Goal: Communication & Community: Answer question/provide support

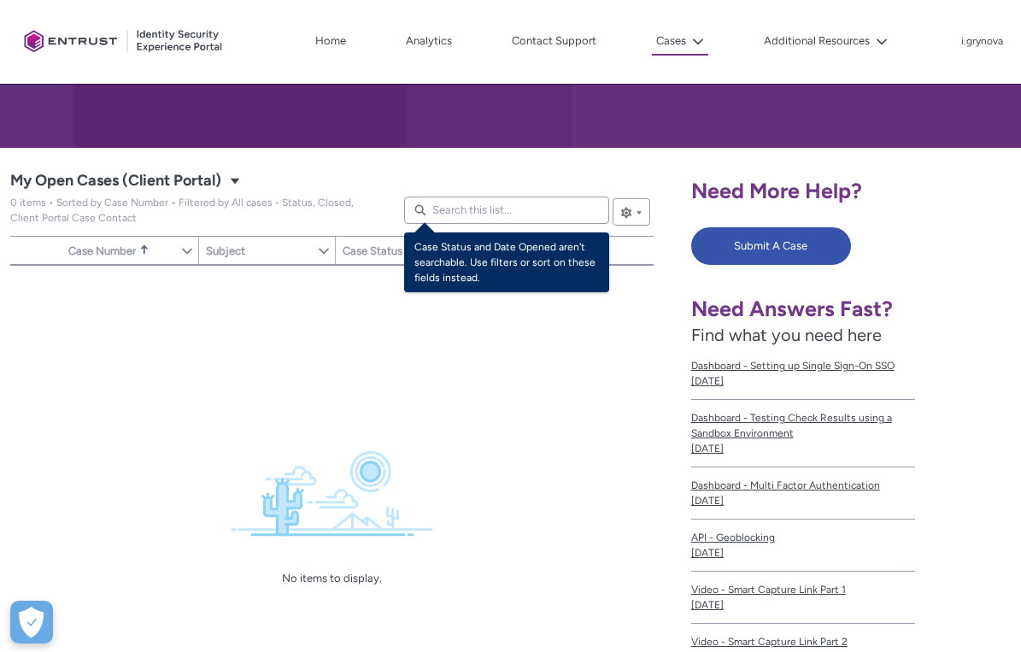
scroll to position [237, 0]
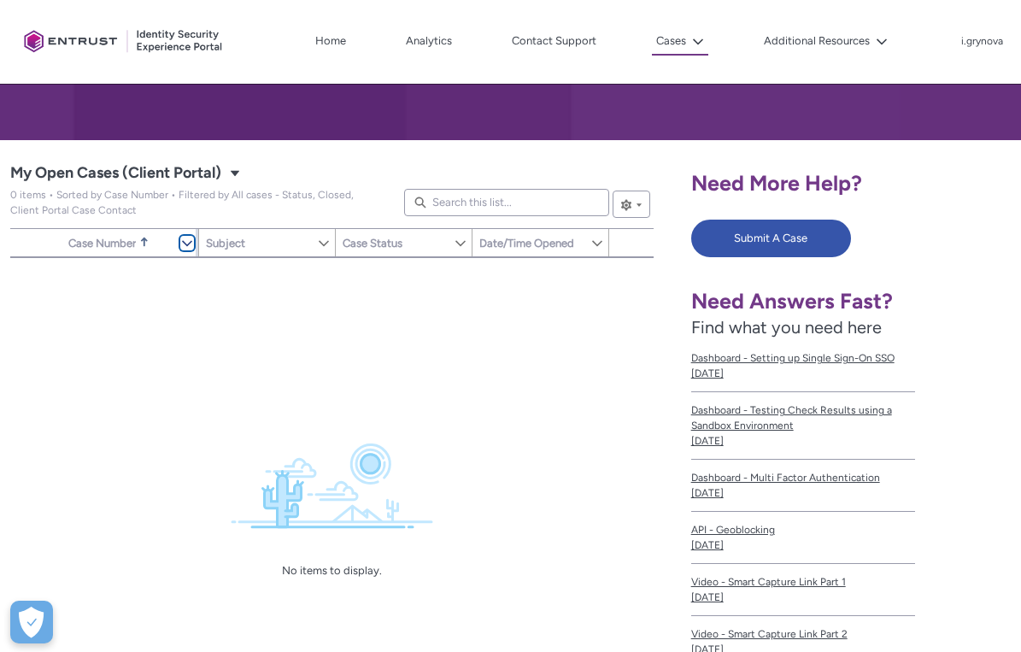
click at [184, 243] on lightning-primitive-icon "Case Number" at bounding box center [187, 243] width 12 height 13
click at [360, 246] on span "Case Status" at bounding box center [372, 243] width 60 height 13
click at [461, 248] on lightning-primitive-icon "Case Status" at bounding box center [460, 243] width 12 height 13
click at [461, 249] on button "Show Case Status Column Actions" at bounding box center [461, 243] width 14 height 15
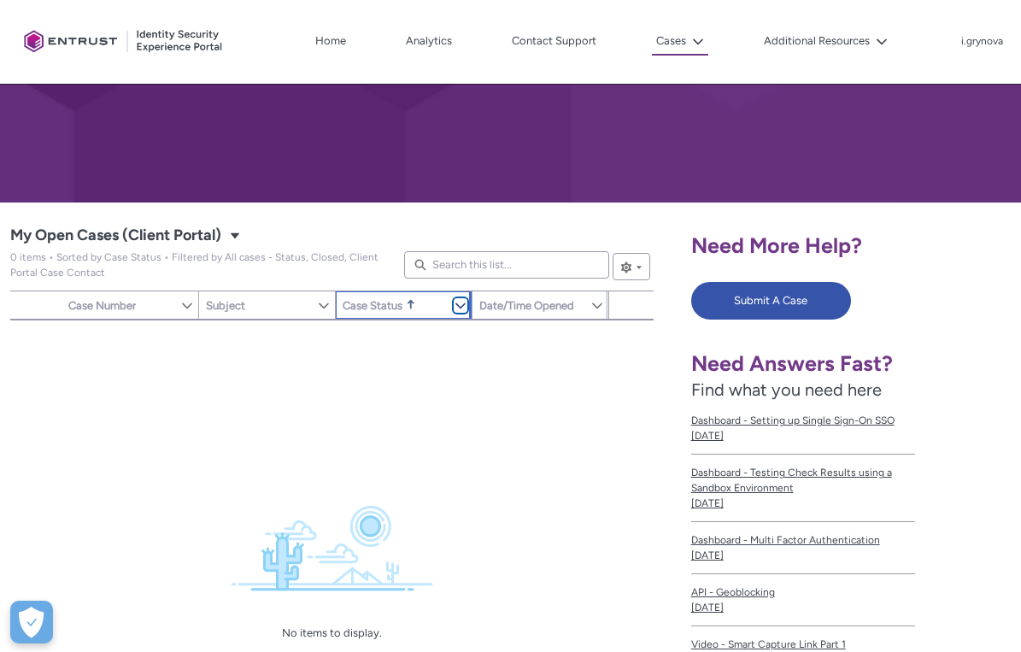
scroll to position [174, 0]
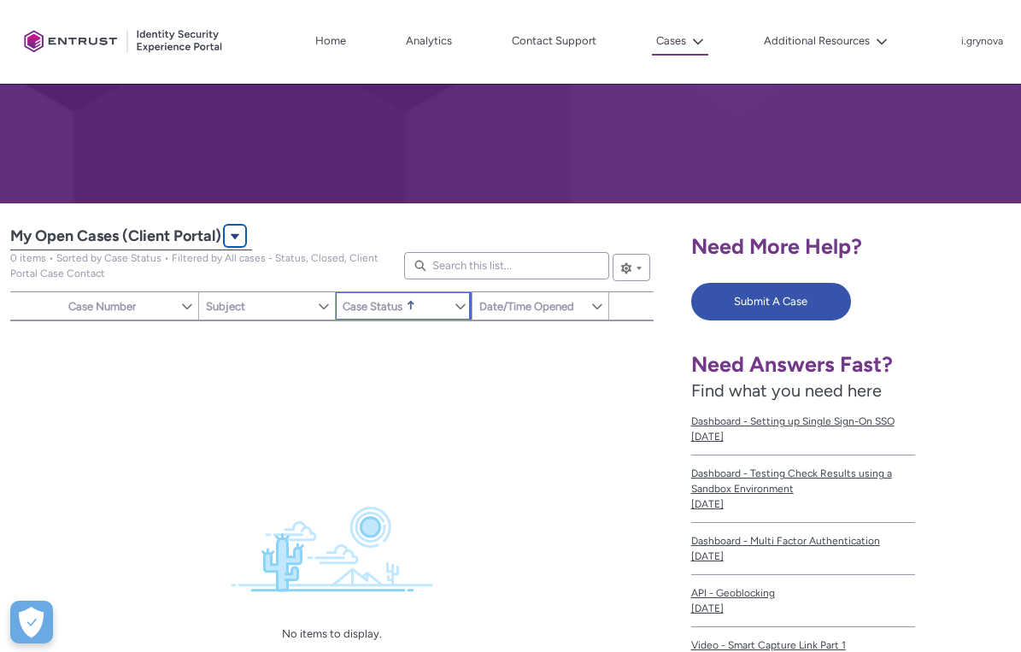
click at [239, 228] on button "Select a List View: Cases" at bounding box center [235, 235] width 20 height 20
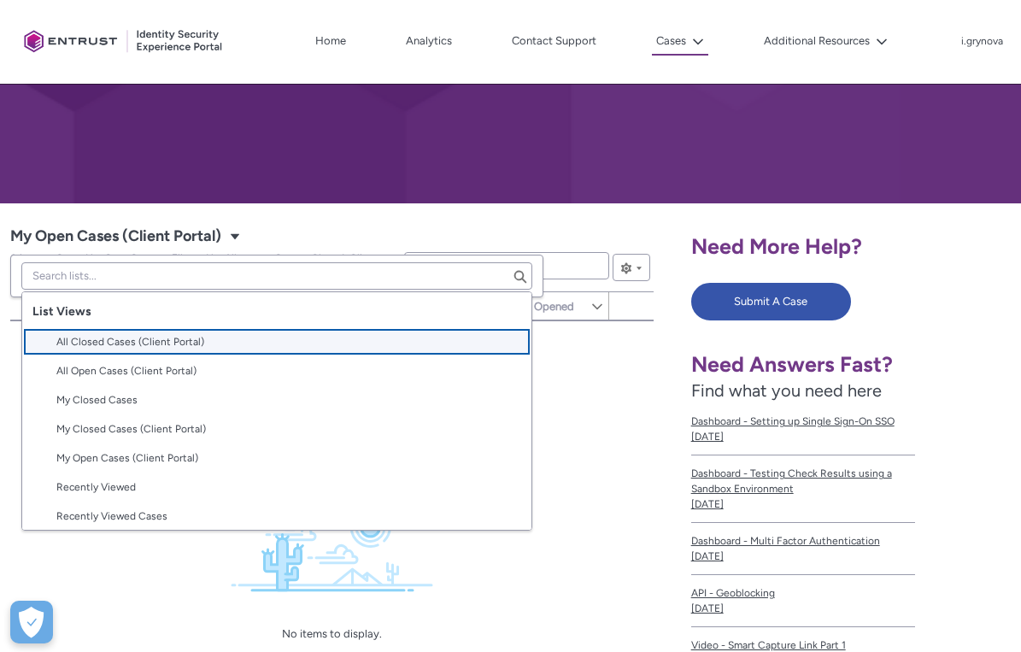
click at [184, 349] on lightning-base-combobox-item "All Closed Cases (Client Portal)" at bounding box center [276, 341] width 509 height 29
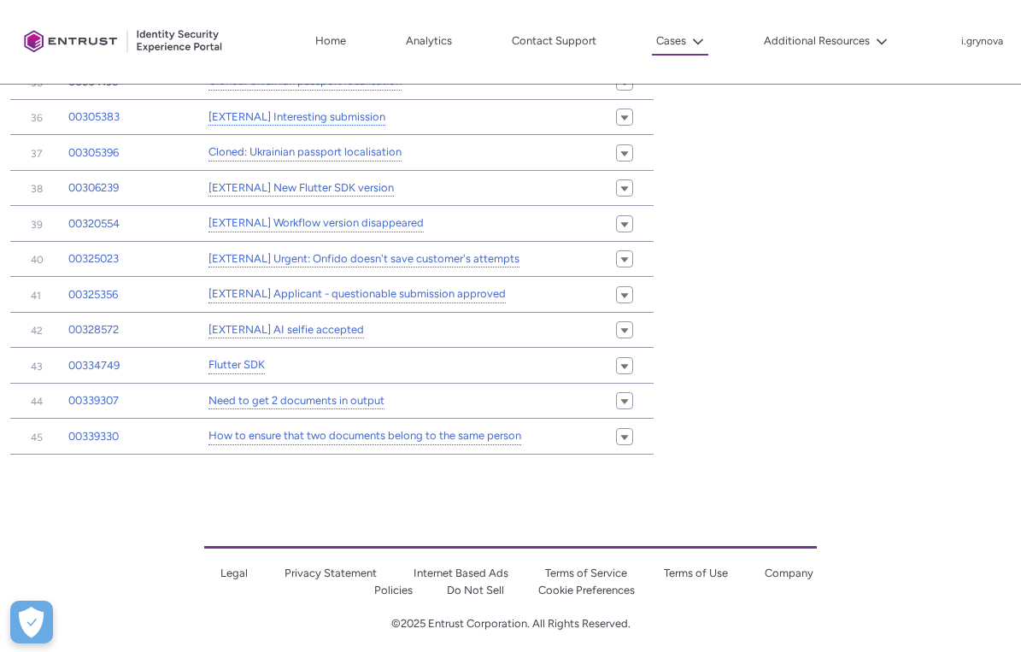
scroll to position [1647, 0]
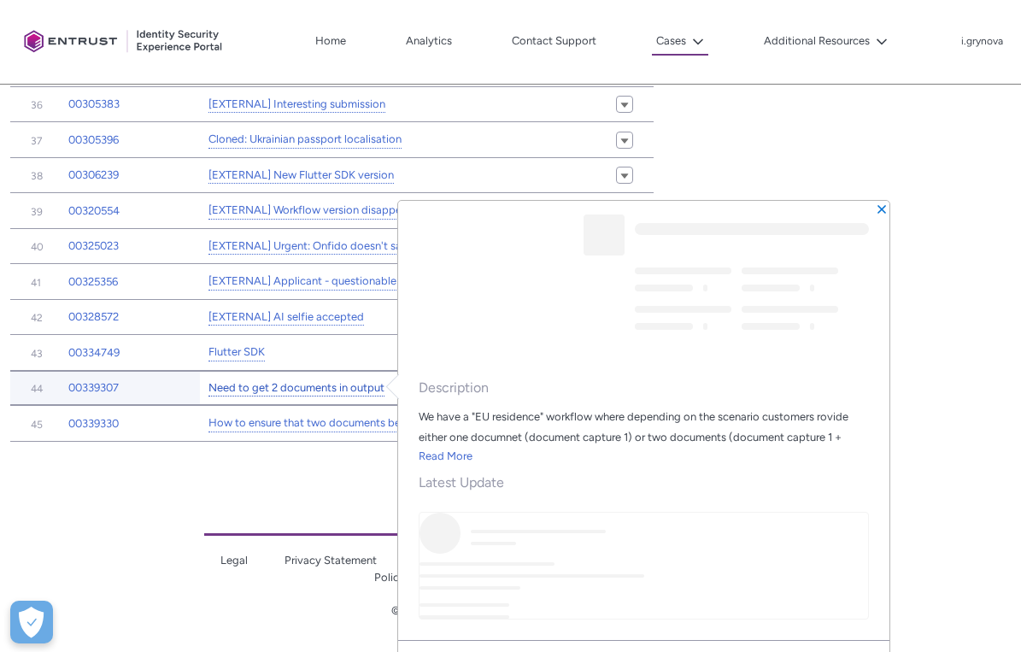
click at [307, 390] on link "Need to get 2 documents in output" at bounding box center [296, 388] width 176 height 18
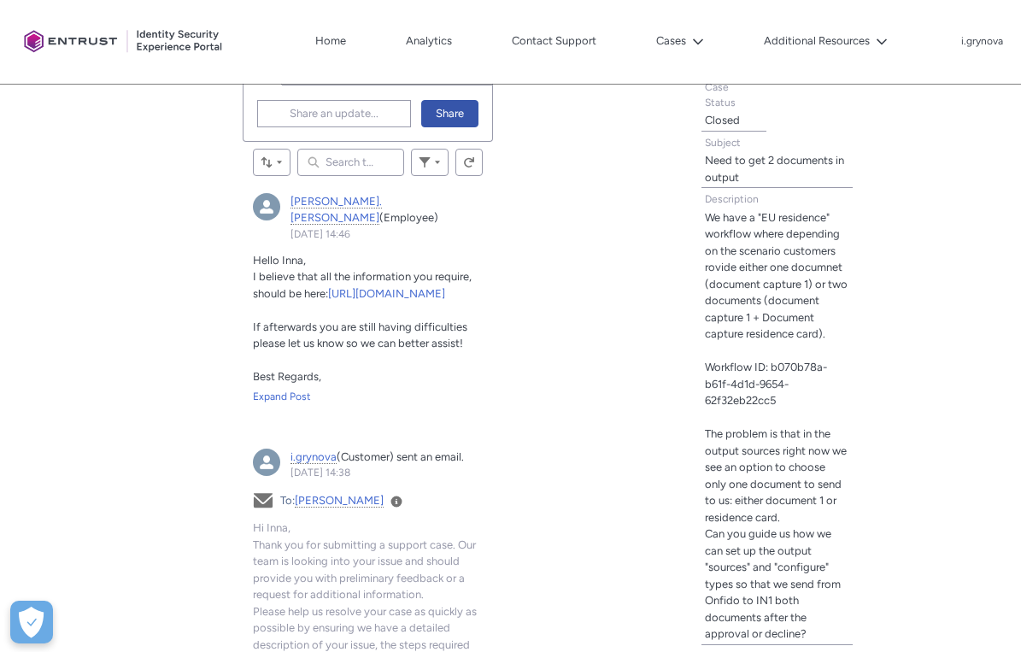
scroll to position [560, 0]
click at [387, 298] on link "https://documentation.onfido.com/getting-started/onfido-studio-product/" at bounding box center [386, 291] width 117 height 13
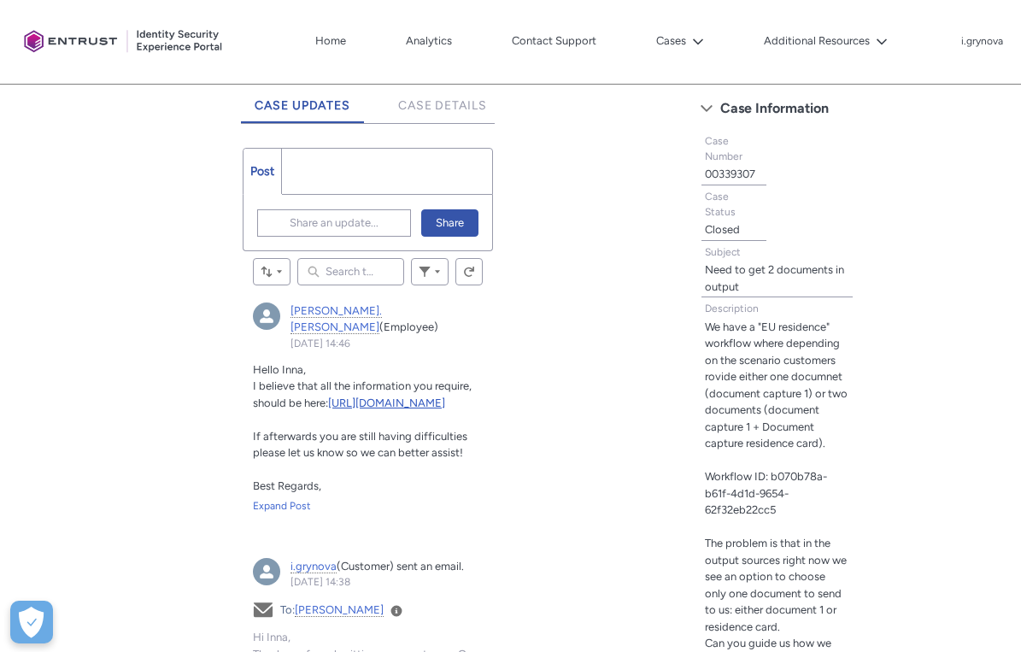
scroll to position [405, 0]
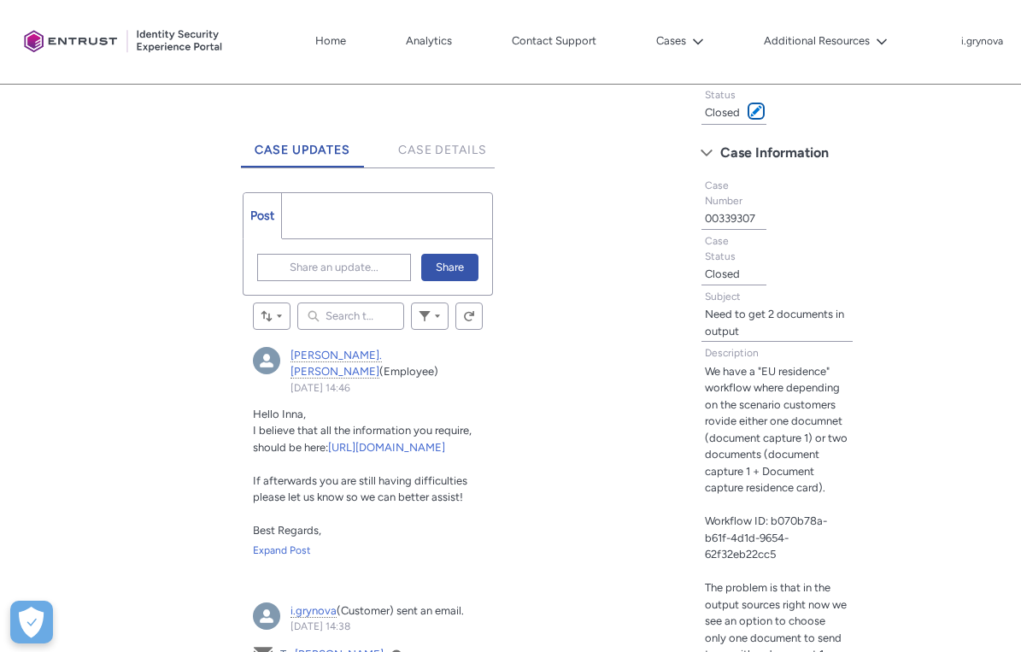
click at [758, 111] on span at bounding box center [756, 111] width 12 height 12
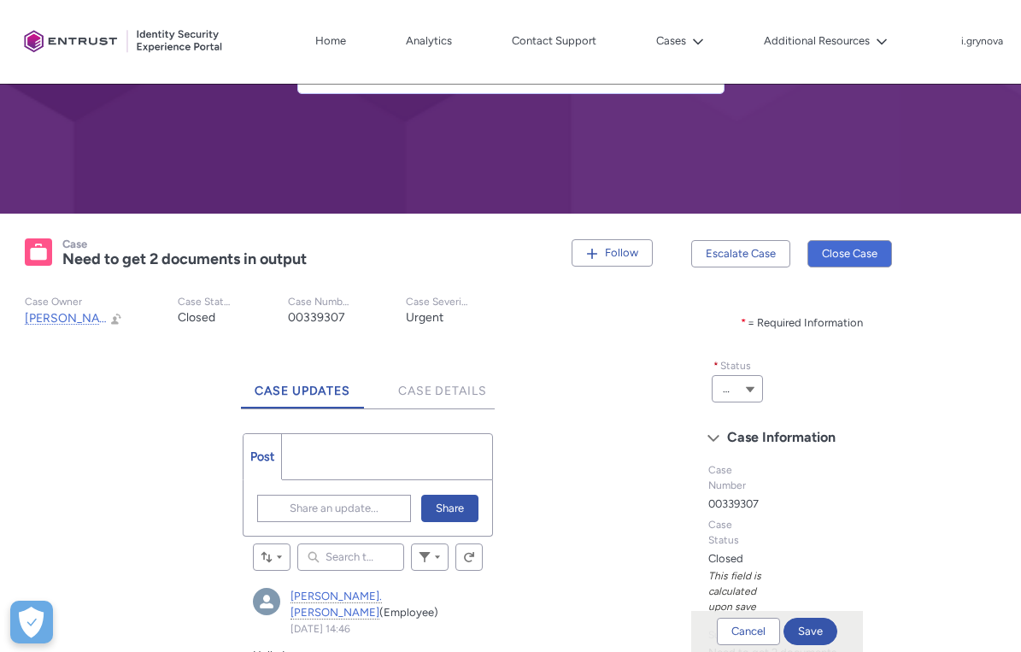
scroll to position [196, 0]
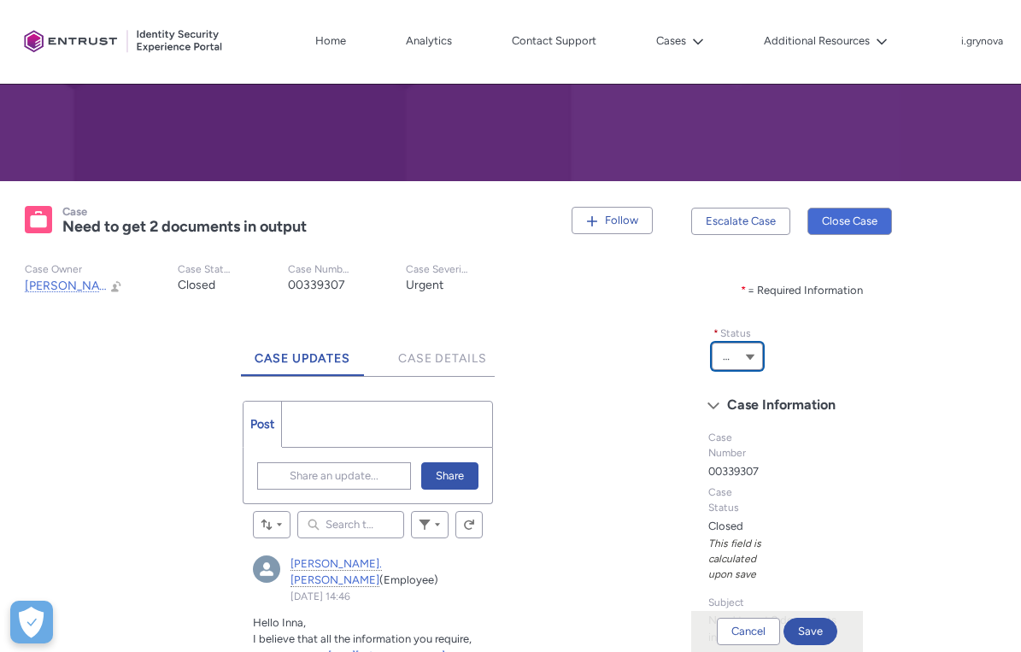
click at [748, 362] on button "Closed" at bounding box center [736, 355] width 51 height 27
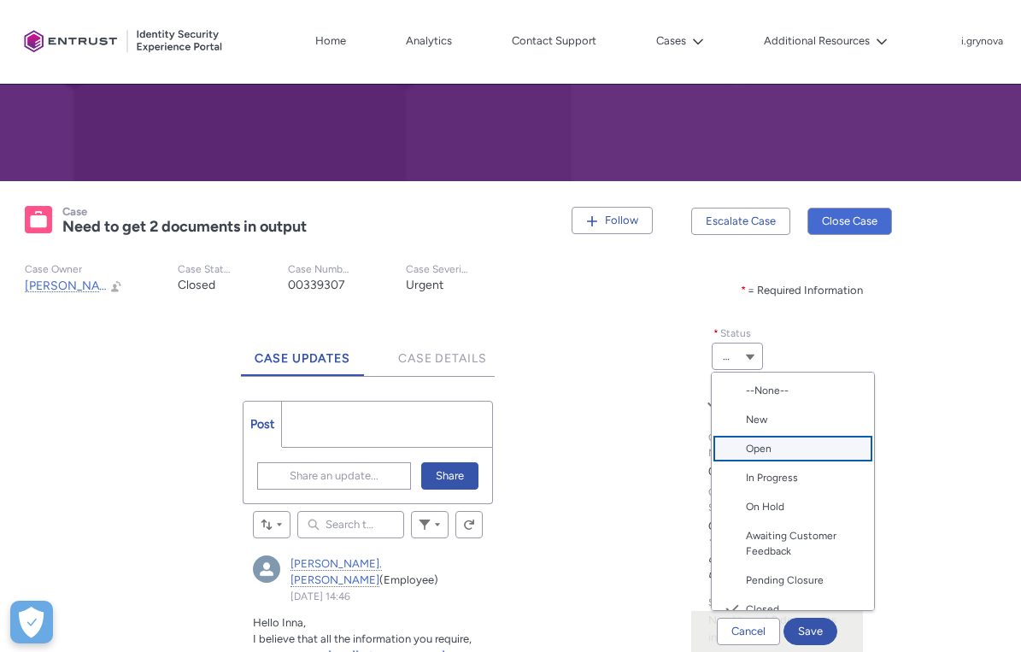
click at [785, 441] on span "Open" at bounding box center [805, 448] width 118 height 15
type lightning-combobox "Open"
type lightning-picklist "Open"
type records-record-picklist "Open"
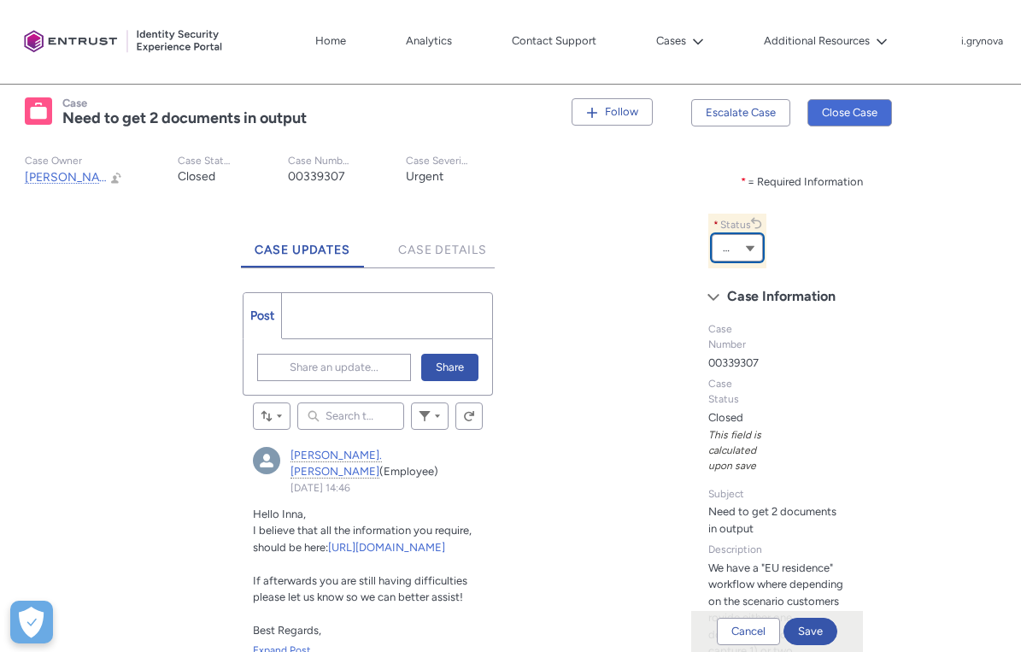
scroll to position [351, 0]
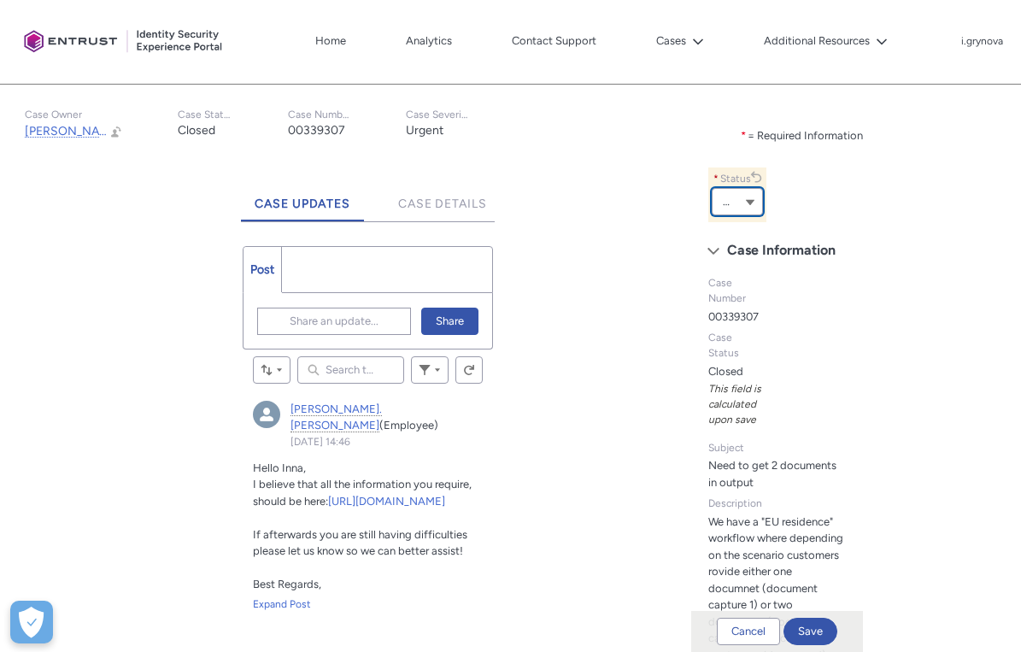
click at [752, 211] on button "Open" at bounding box center [736, 201] width 51 height 27
click at [376, 316] on span "Share an update..." at bounding box center [334, 321] width 89 height 26
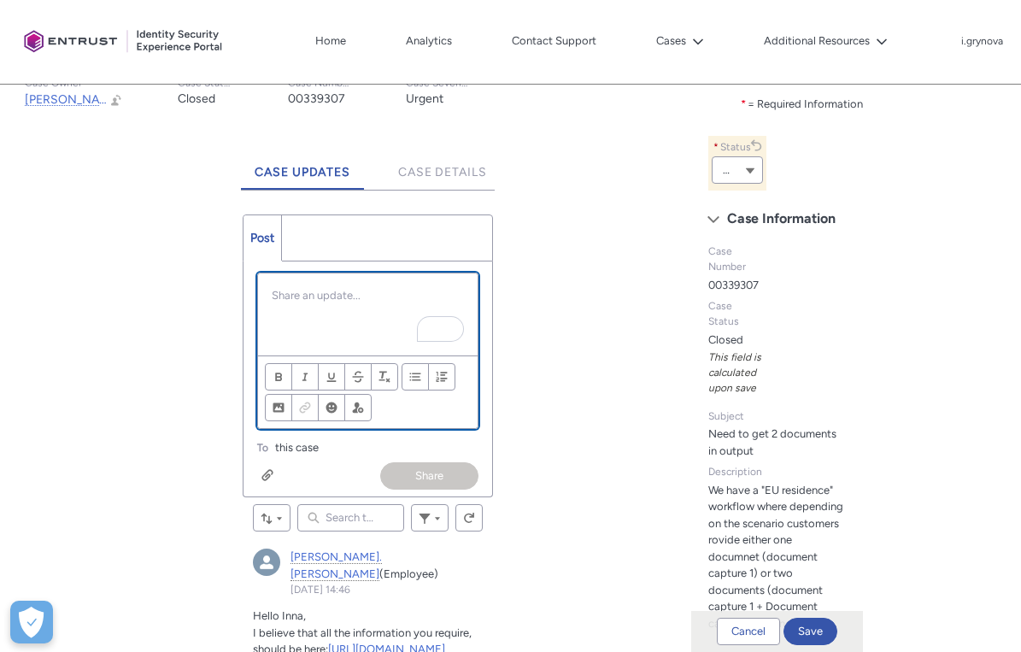
scroll to position [430, 0]
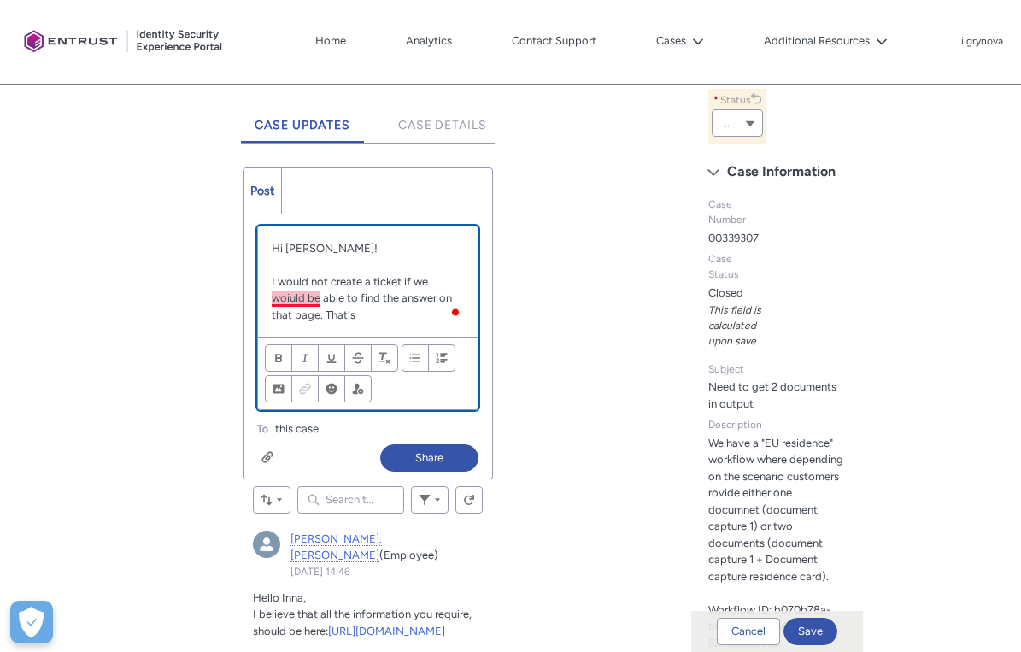
click at [292, 293] on p "I would not create a ticket if we woiuld be able to find the answer on that pag…" at bounding box center [367, 298] width 191 height 50
click at [341, 317] on p "I would not create a ticket if we would be able to find the answer on that page…" at bounding box center [367, 298] width 191 height 50
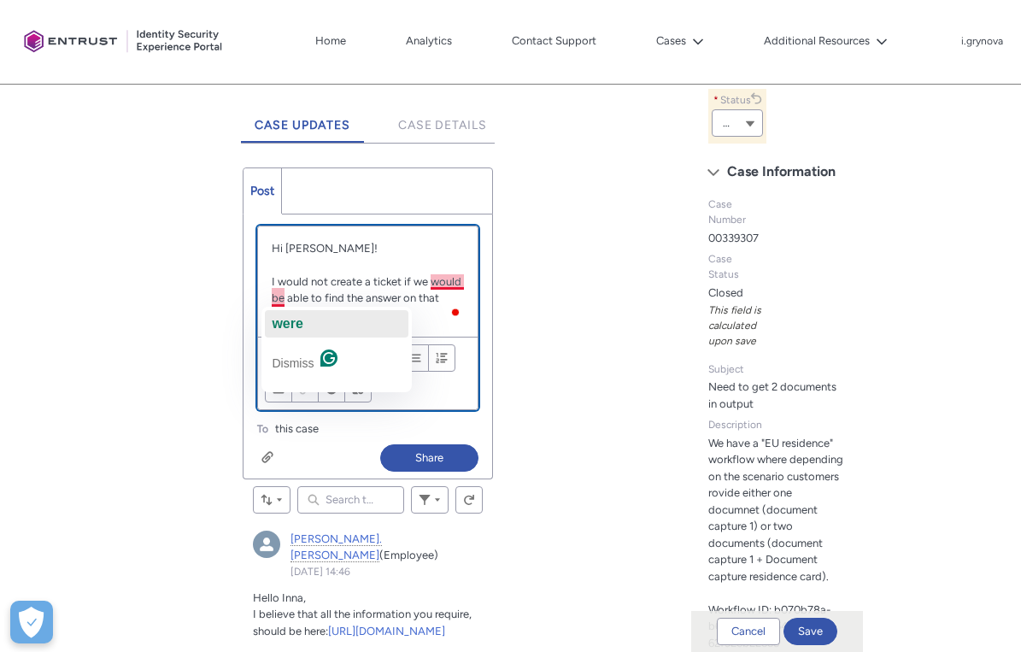
click at [284, 320] on span "were" at bounding box center [287, 323] width 31 height 15
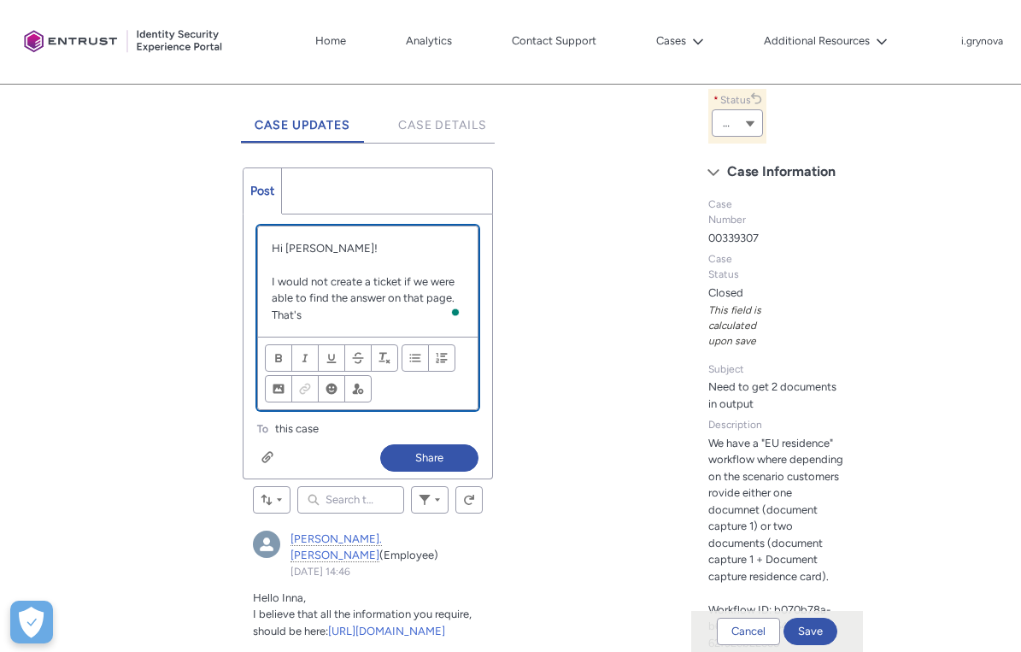
click at [358, 313] on p "I would not create a ticket if we were able to find the answer on that page. Th…" at bounding box center [367, 298] width 191 height 50
drag, startPoint x: 342, startPoint y: 319, endPoint x: 272, endPoint y: 313, distance: 71.1
click at [272, 313] on p "I would not create a ticket if we were able to find the answer on that page. Th…" at bounding box center [367, 298] width 191 height 50
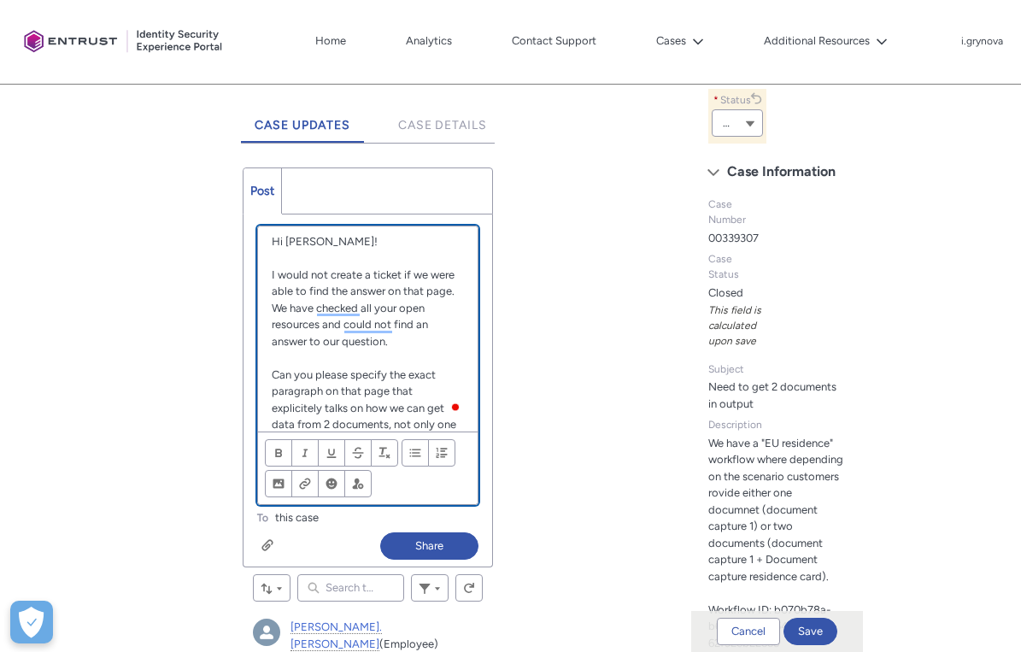
scroll to position [24, 0]
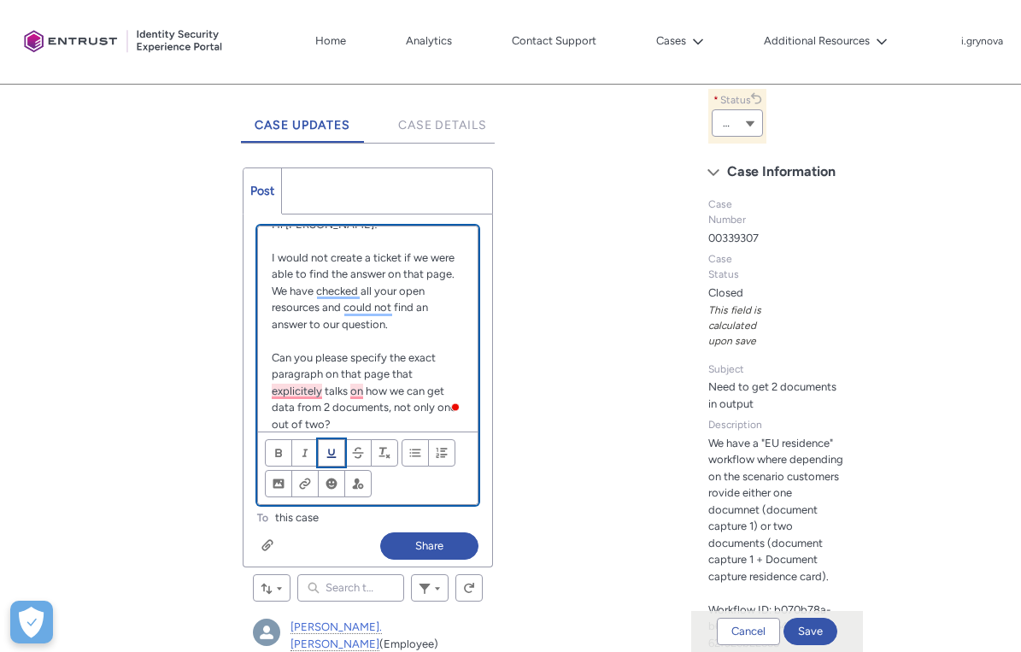
click at [338, 451] on button "Underline" at bounding box center [331, 452] width 27 height 27
click at [309, 389] on p "Can you please specify the exact paragraph on that page that explicitely talks …" at bounding box center [367, 391] width 191 height 84
click at [0, 0] on lt-span "explicit ly" at bounding box center [0, 0] width 0 height 0
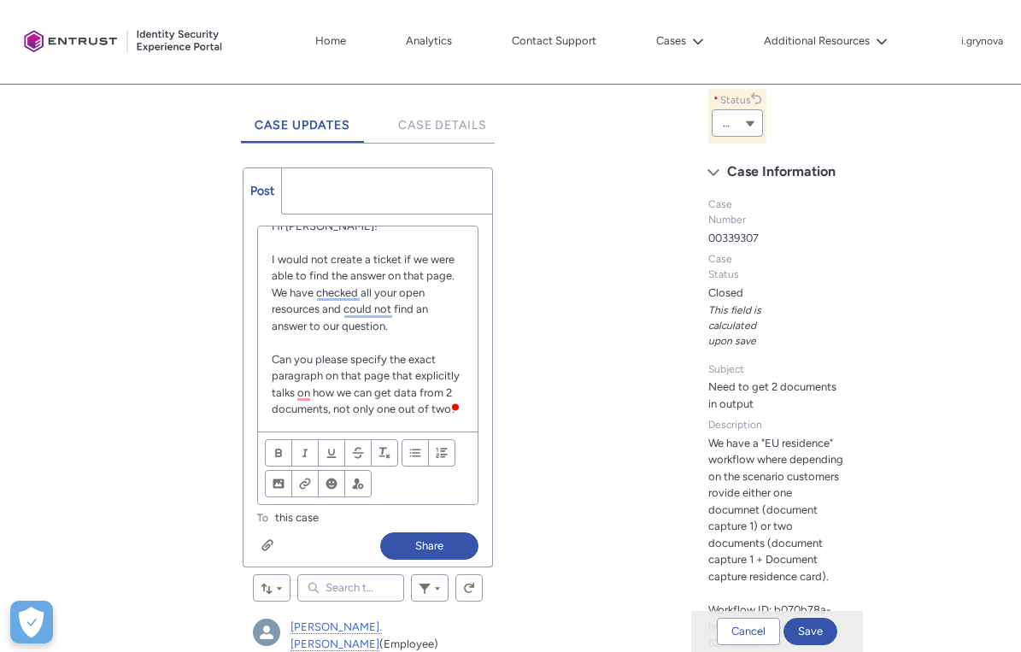
click at [0, 0] on lt-div at bounding box center [0, 0] width 0 height 0
click at [0, 0] on lt-span at bounding box center [0, 0] width 0 height 0
click at [379, 398] on p "Can you please specify the exact paragraph on that page that explicitly talks o…" at bounding box center [367, 384] width 191 height 67
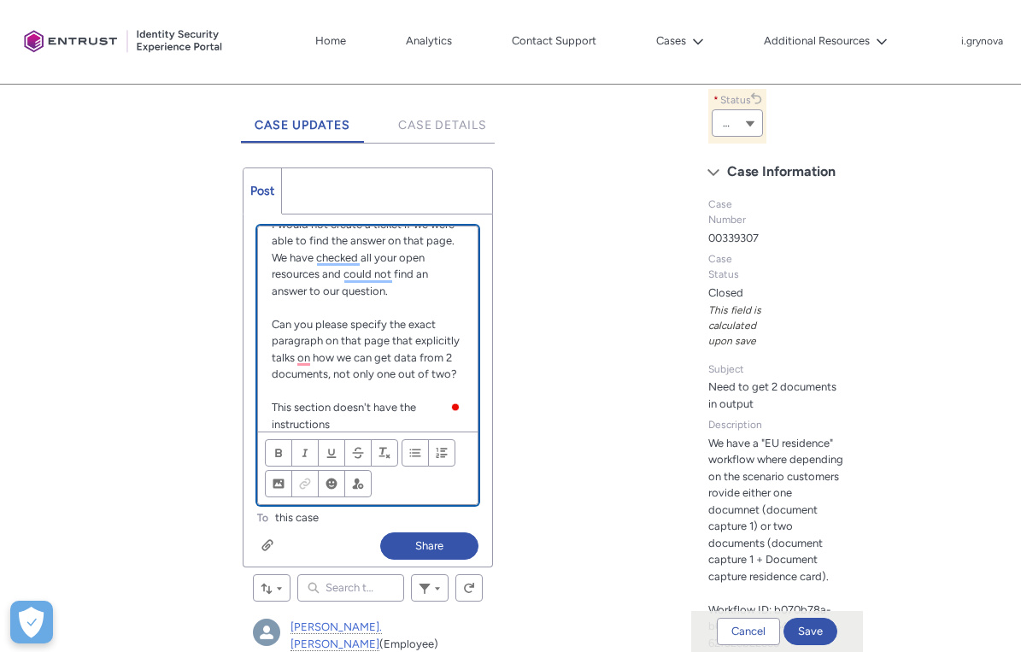
scroll to position [73, 0]
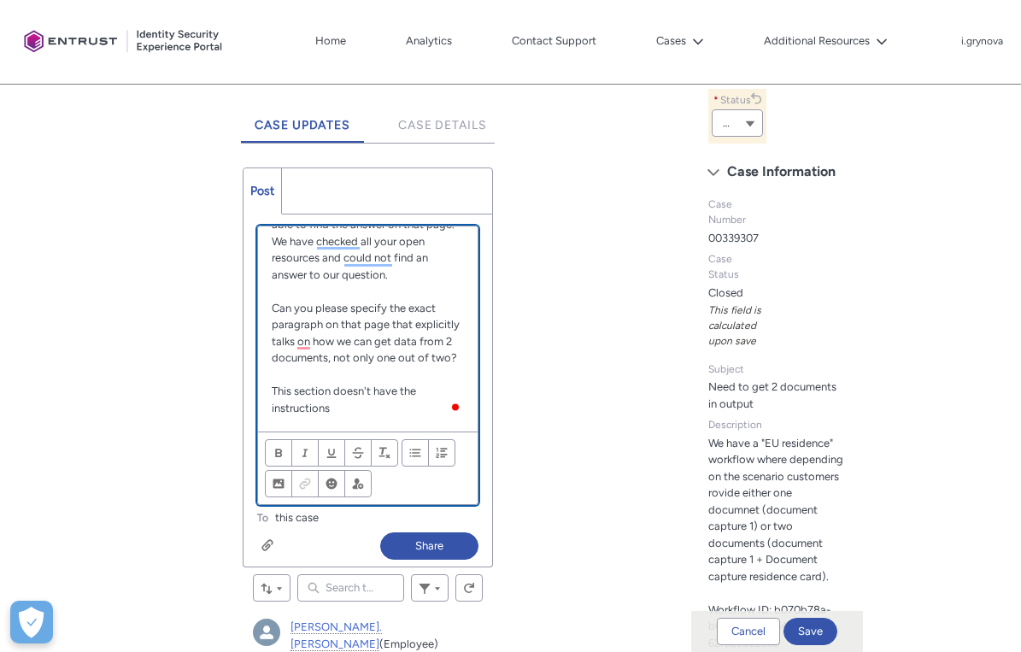
paste div "Chatter Publisher"
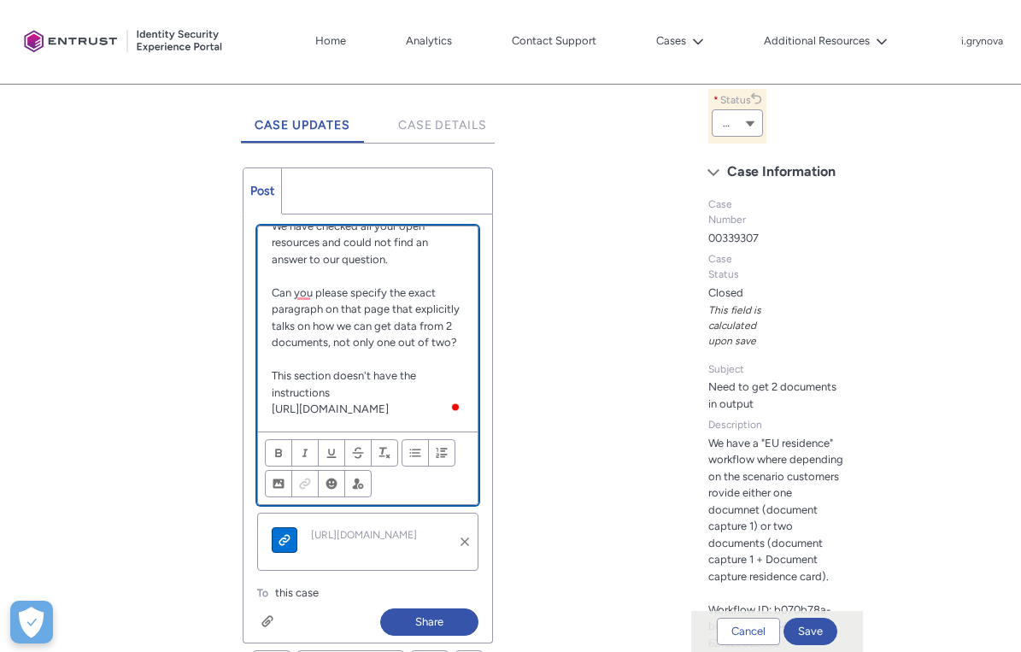
scroll to position [138, 0]
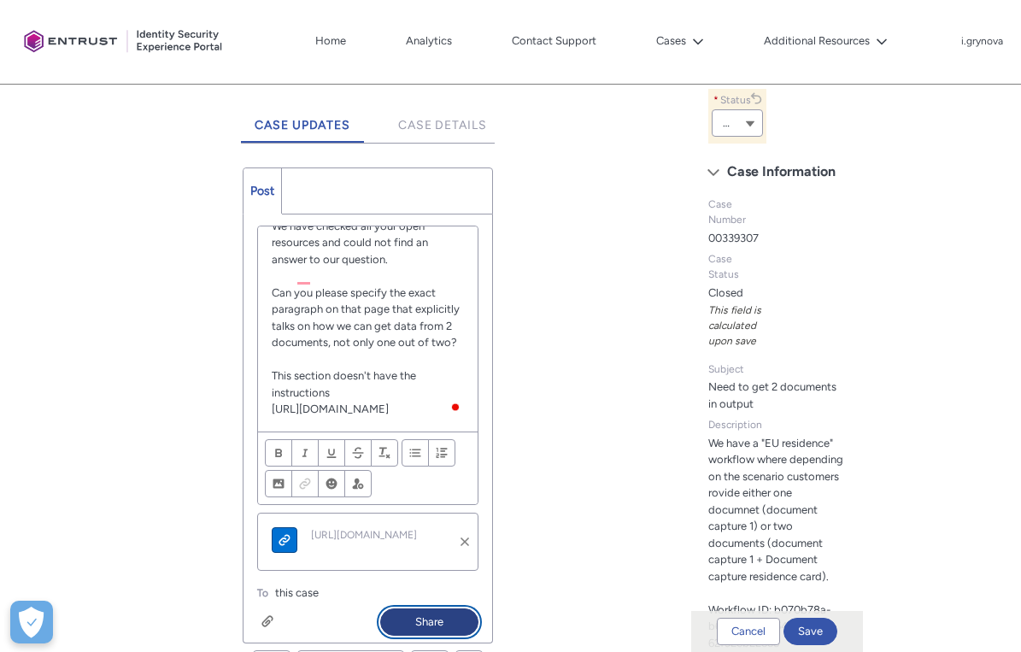
click at [404, 621] on button "Share" at bounding box center [429, 621] width 98 height 27
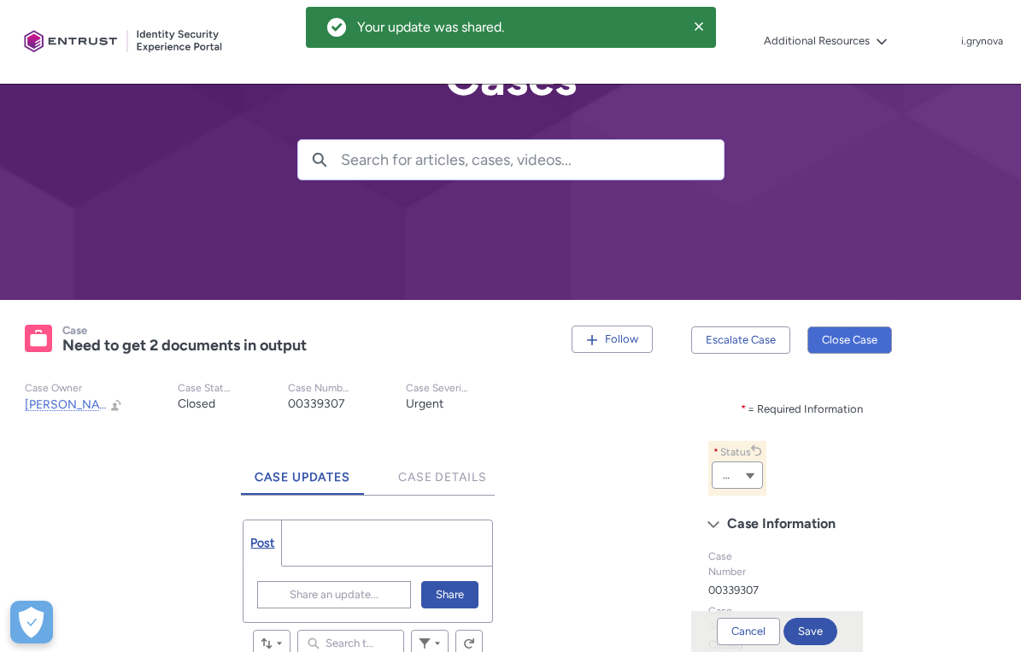
scroll to position [67, 0]
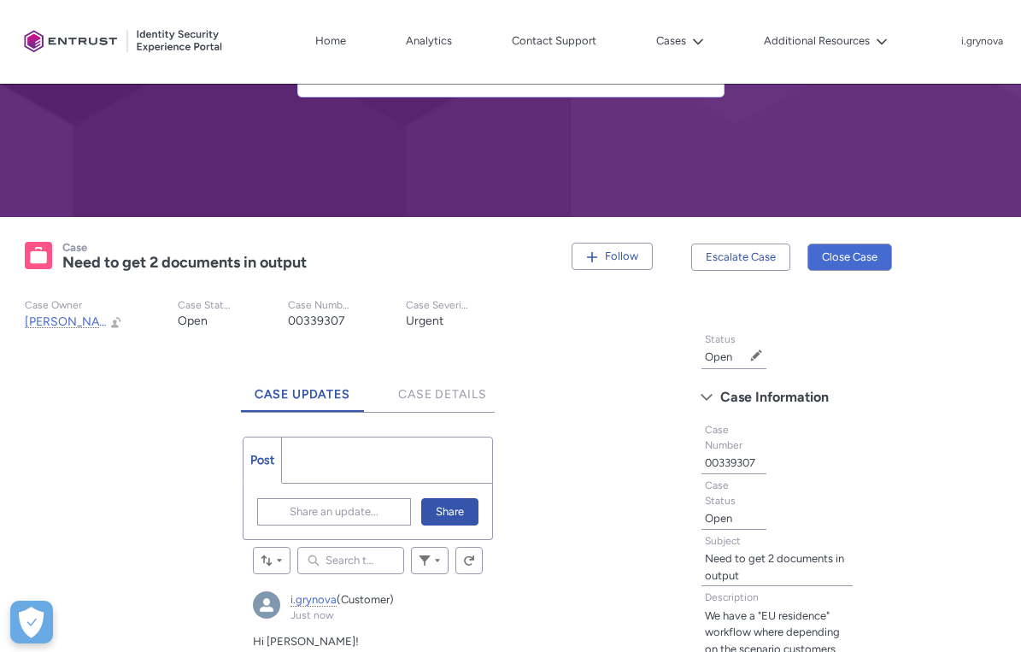
scroll to position [140, 0]
